Goal: Check status: Check status

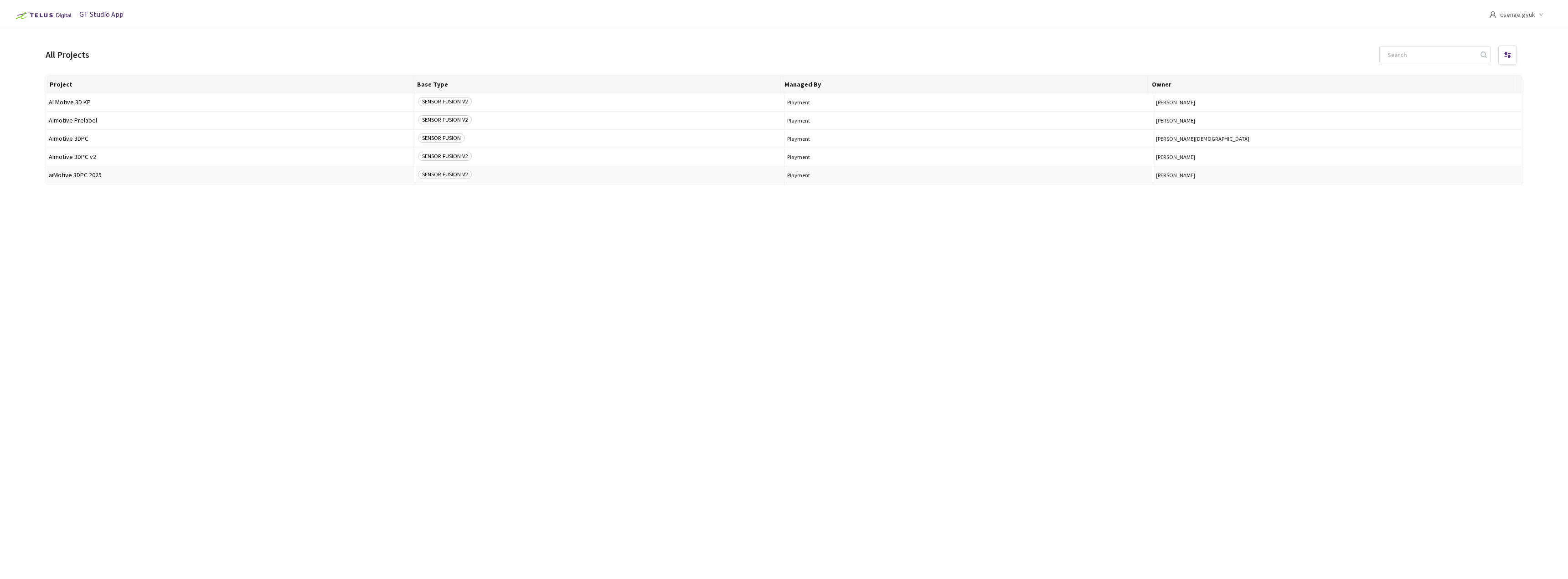
click at [447, 175] on span "SENSOR FUSION V2" at bounding box center [445, 174] width 54 height 9
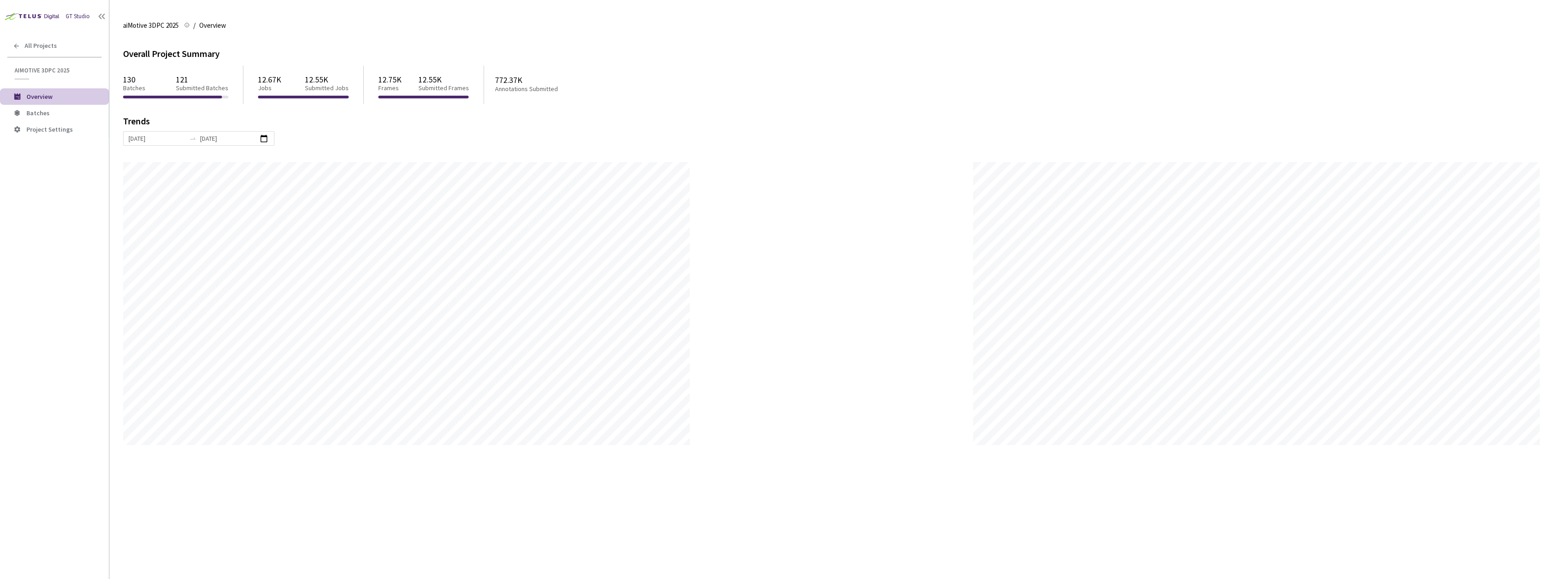
scroll to position [579, 1568]
click at [55, 115] on span "Batches" at bounding box center [64, 113] width 75 height 8
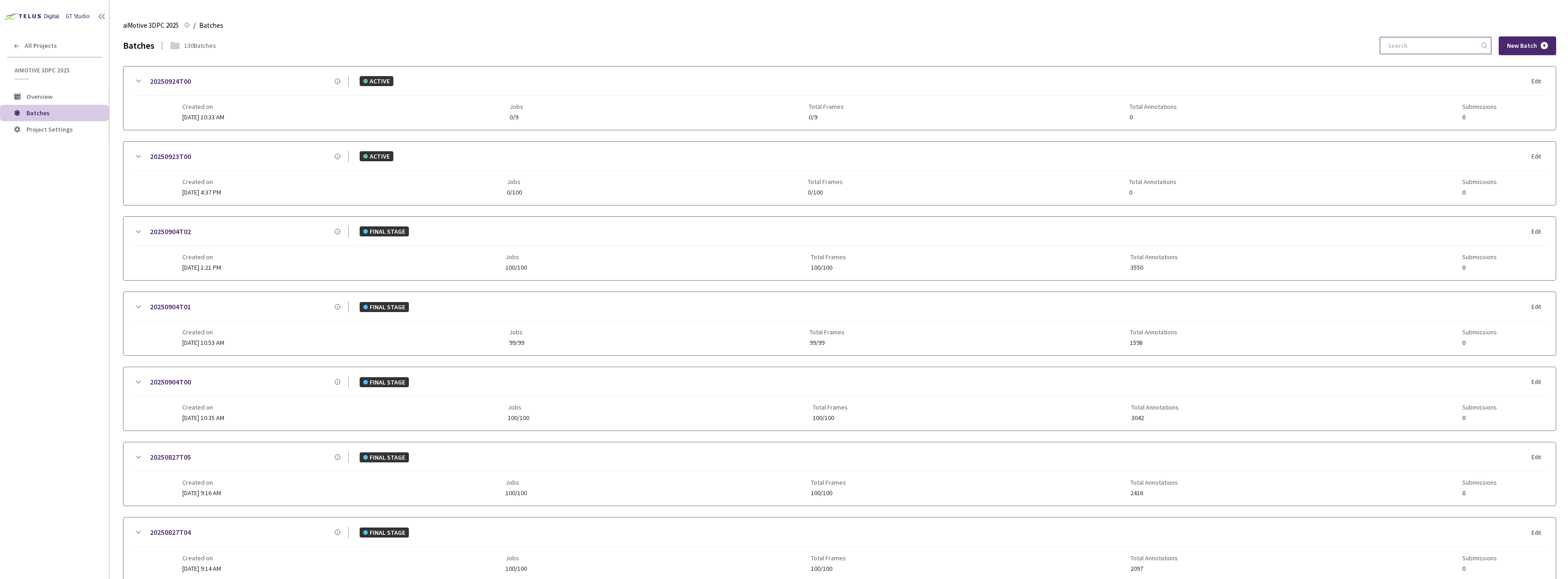
click at [1418, 44] on input at bounding box center [1431, 45] width 97 height 16
paste input "20250707T05"
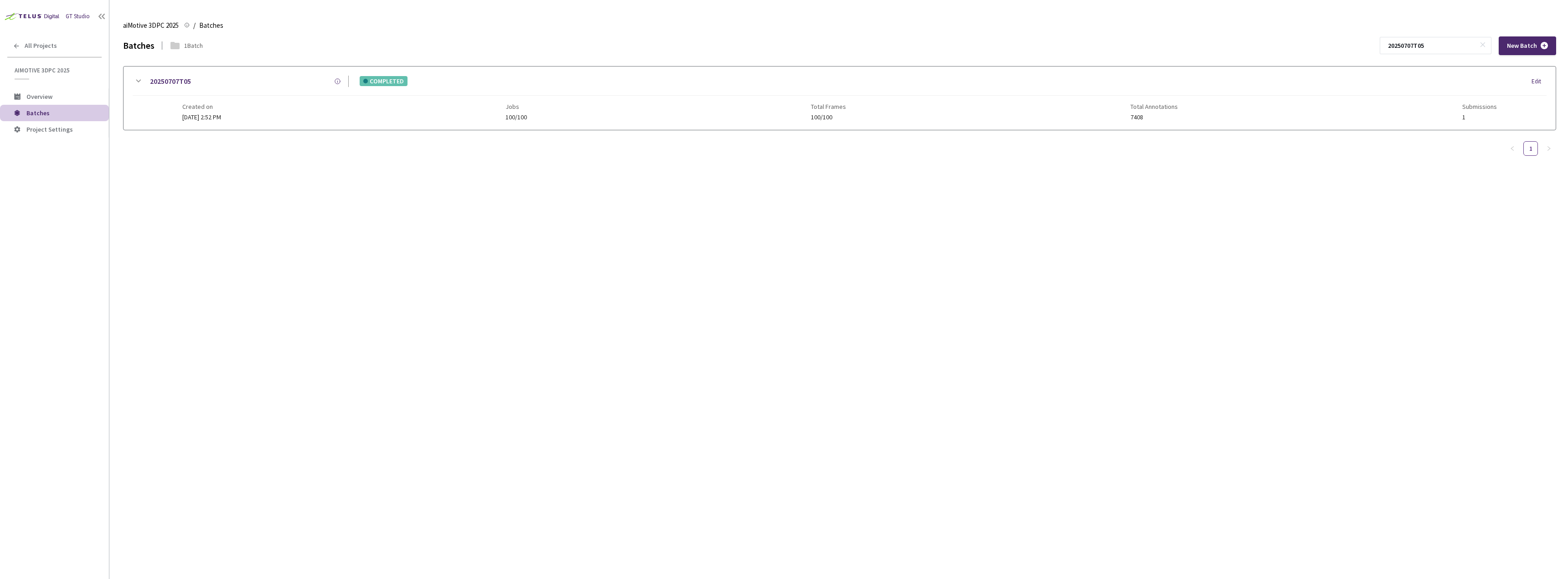
click at [133, 80] on icon at bounding box center [138, 81] width 11 height 11
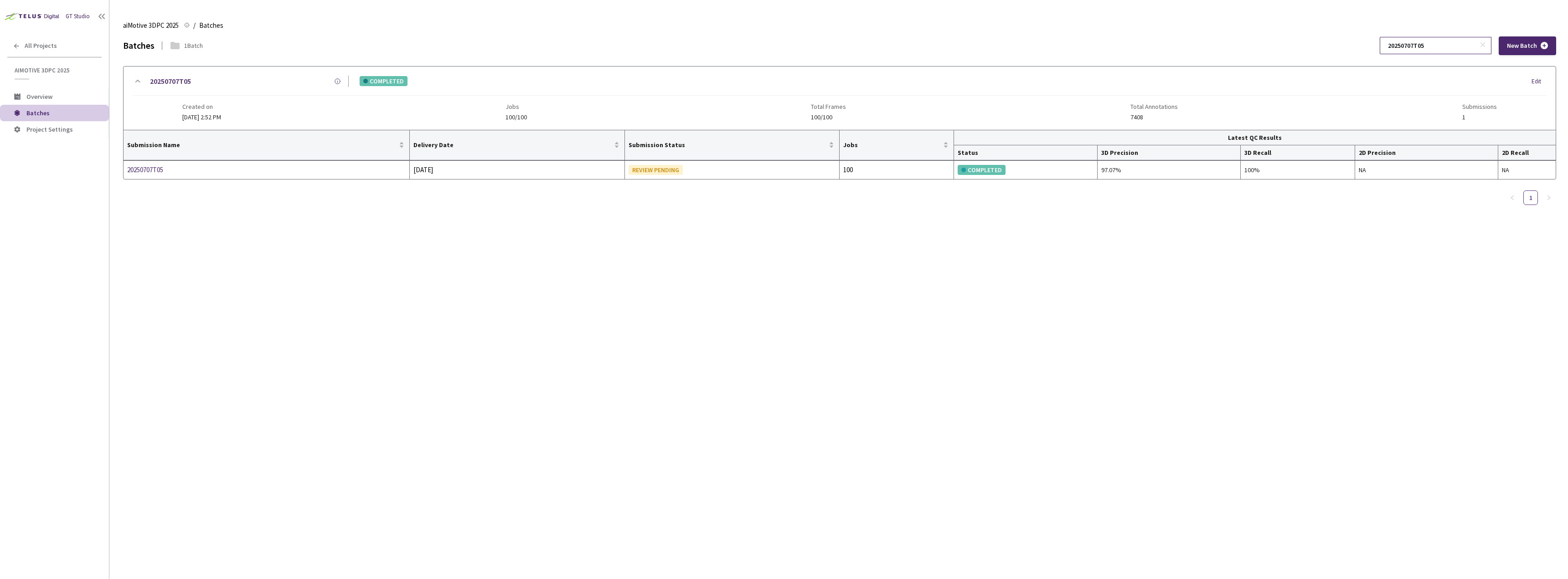
click at [1413, 49] on input "20250707T05" at bounding box center [1431, 45] width 97 height 16
click at [1413, 47] on input "20250707T05" at bounding box center [1431, 45] width 97 height 16
paste input "29"
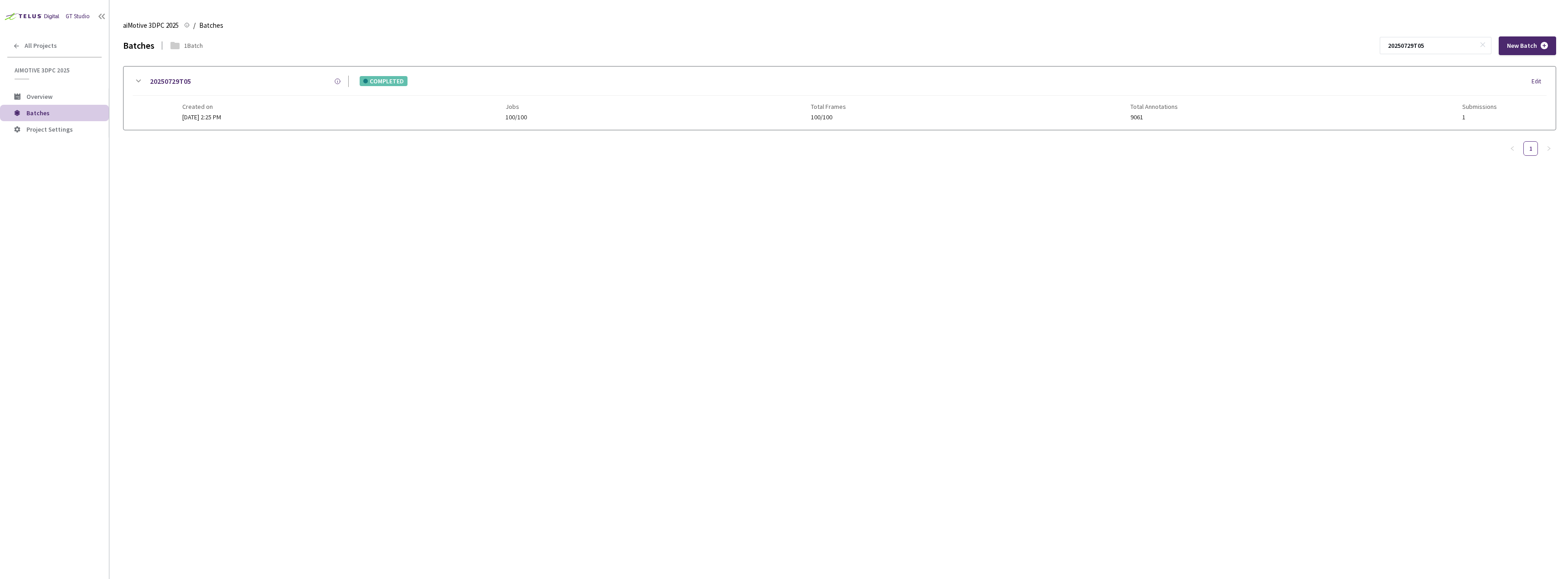
click at [136, 85] on icon at bounding box center [138, 81] width 11 height 11
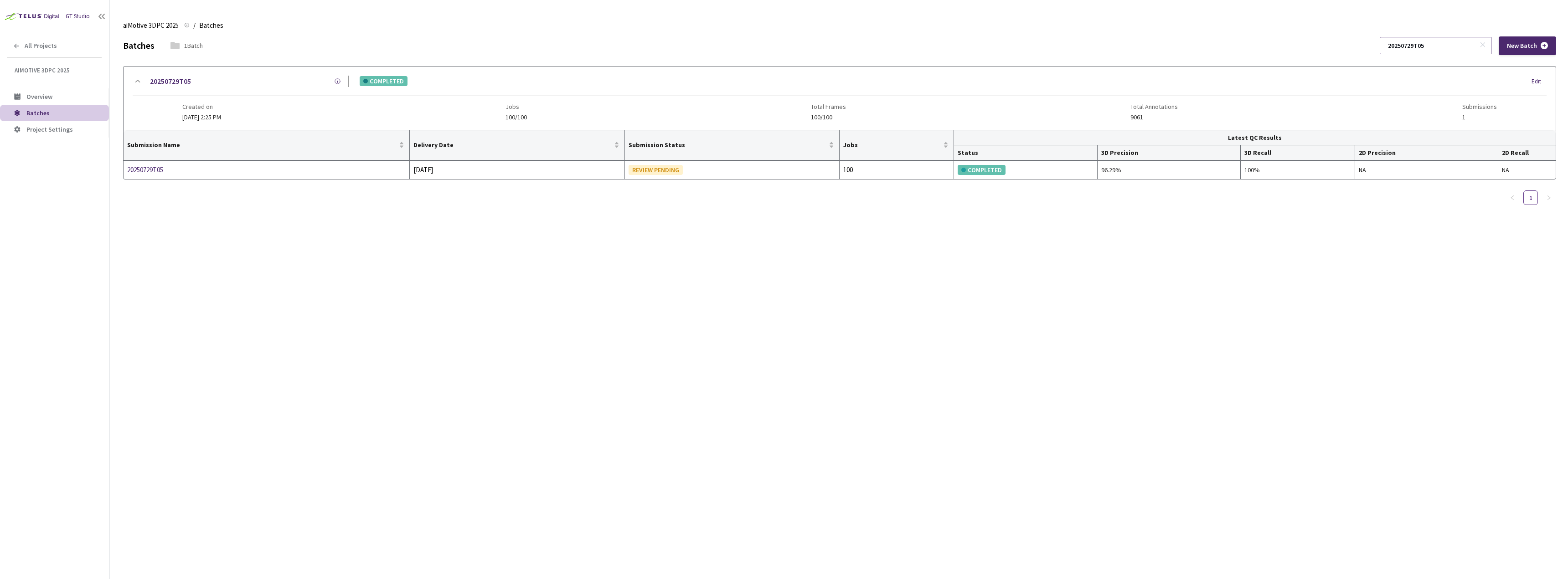
click at [1446, 44] on input "20250729T05" at bounding box center [1431, 45] width 97 height 16
paste input "612T04"
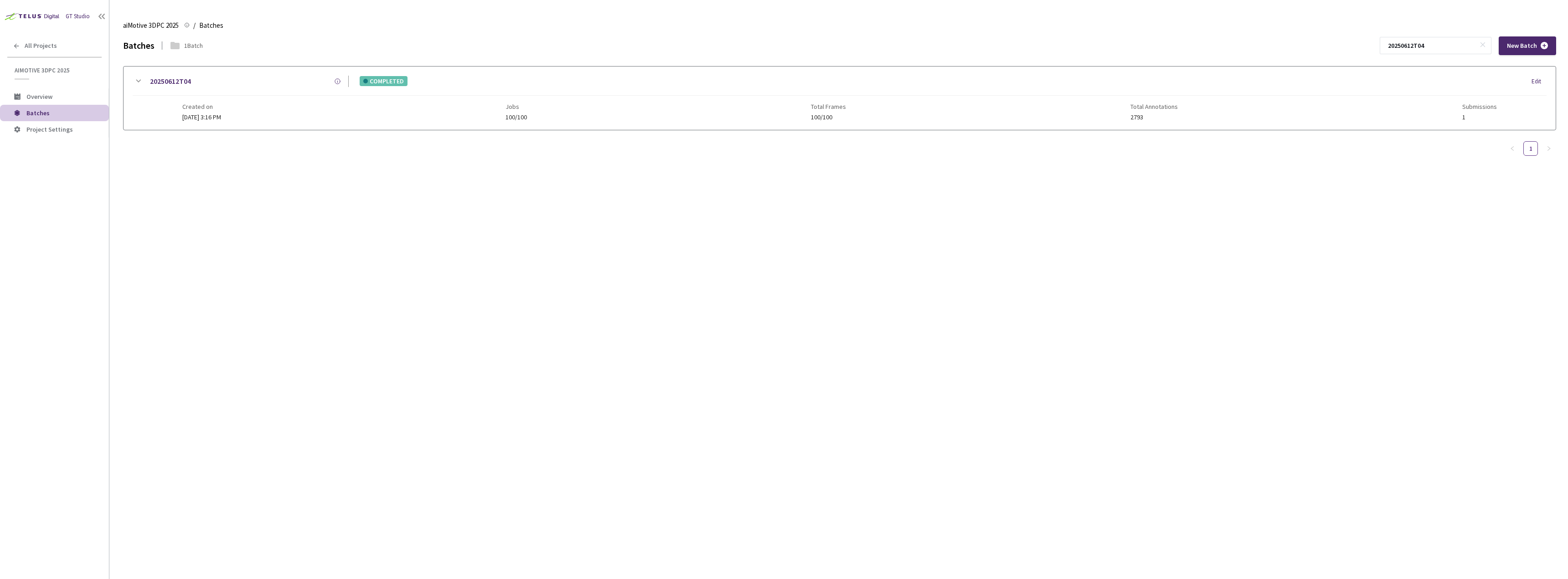
click at [135, 80] on icon at bounding box center [138, 81] width 11 height 11
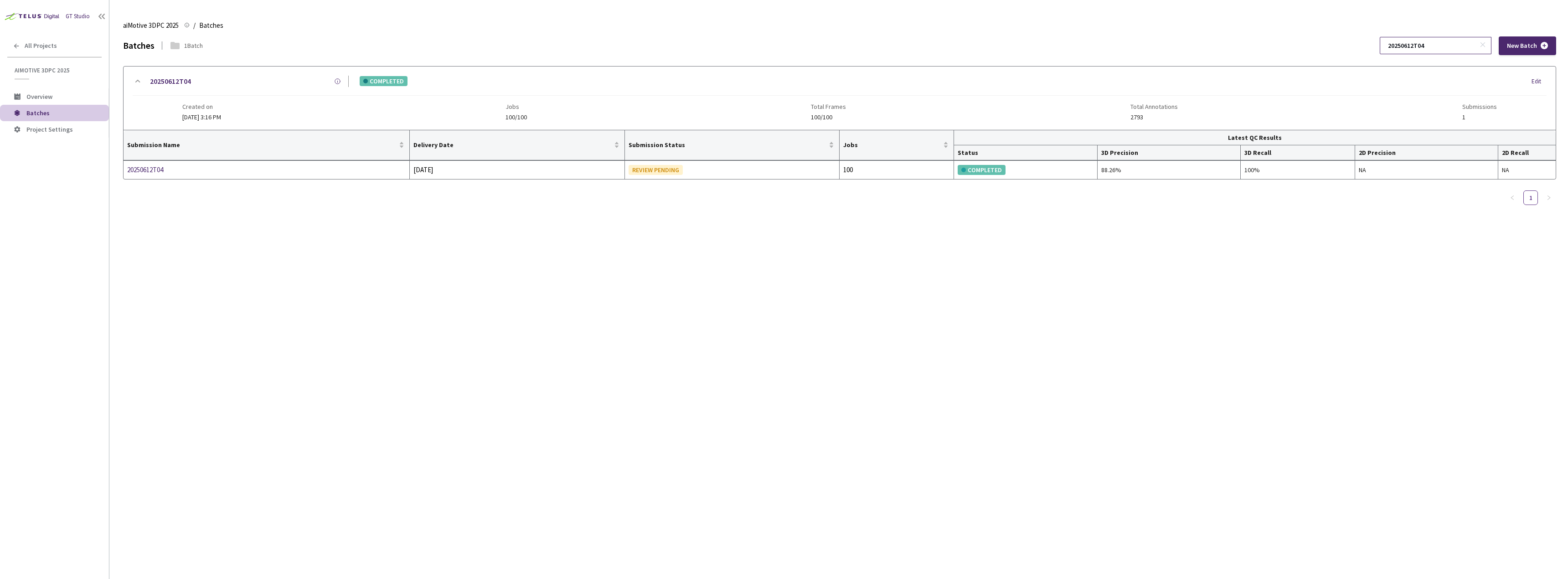
click at [1418, 43] on input "20250612T04" at bounding box center [1431, 45] width 97 height 16
click at [1419, 44] on input "20250612T04" at bounding box center [1431, 45] width 97 height 16
paste input "508T06"
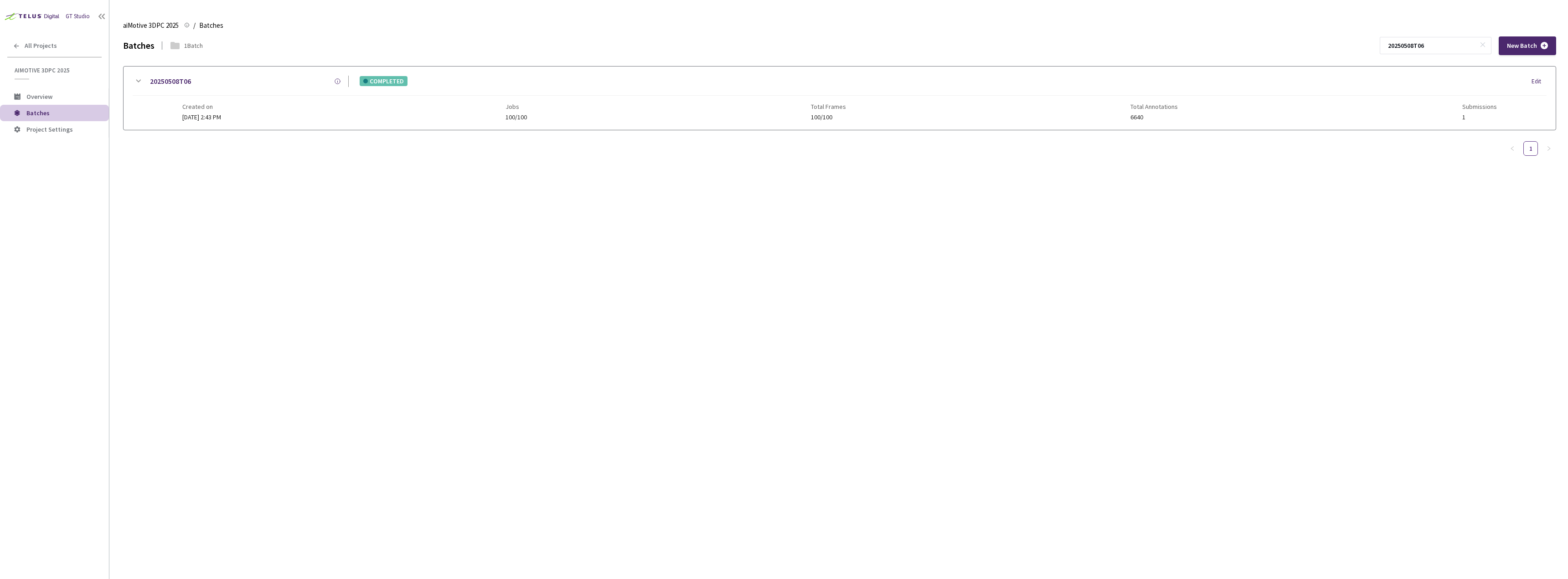
type input "20250508T06"
click at [141, 77] on icon at bounding box center [138, 81] width 11 height 11
